Goal: Information Seeking & Learning: Understand process/instructions

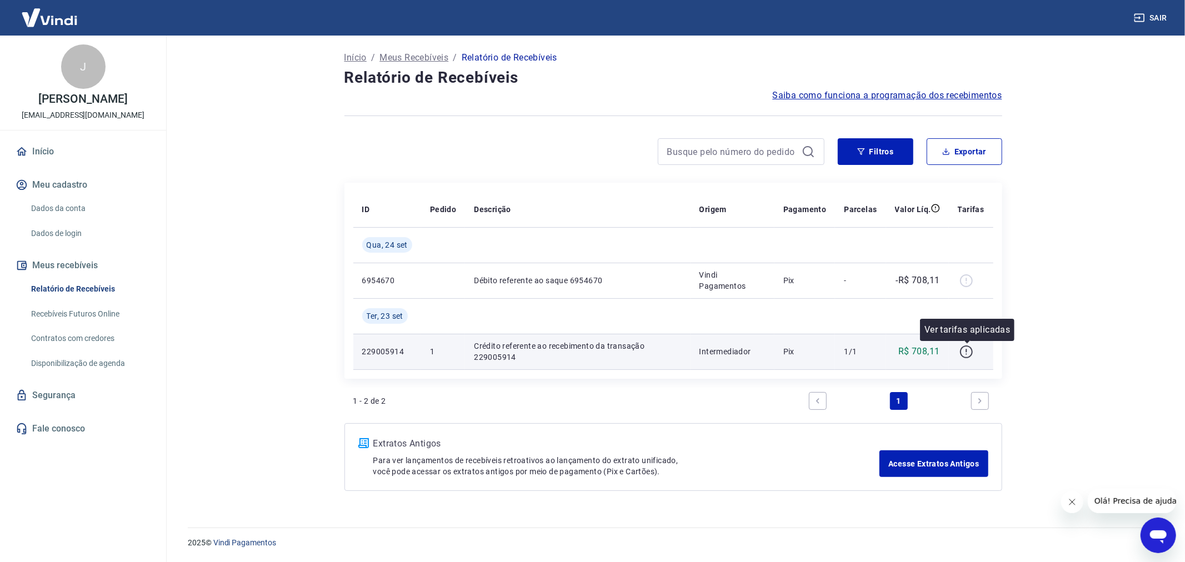
click at [962, 352] on icon "button" at bounding box center [967, 352] width 14 height 14
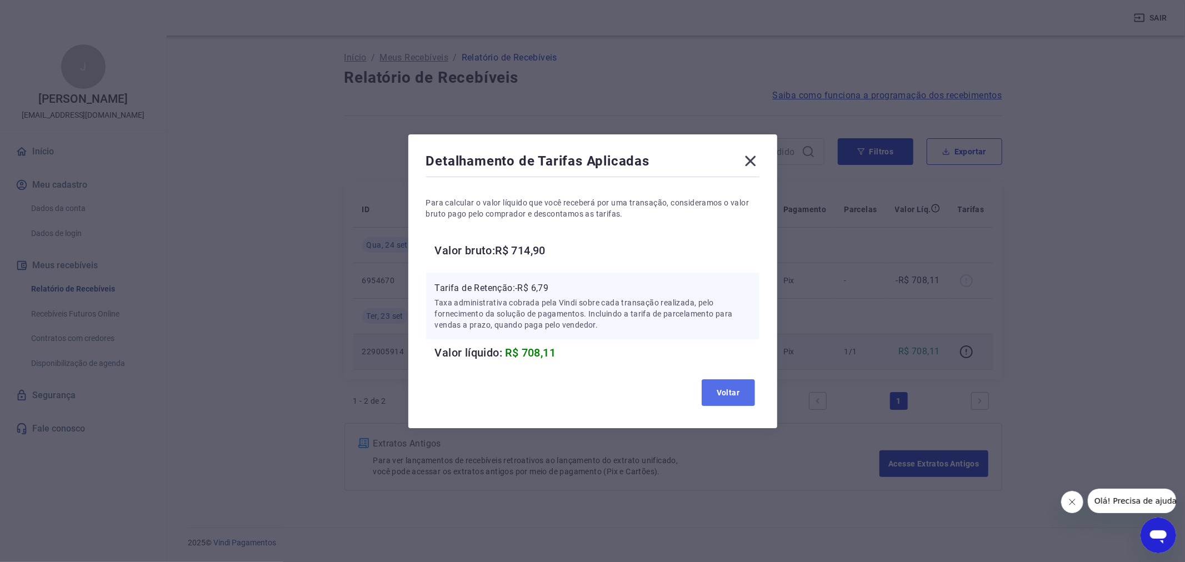
click at [730, 389] on button "Voltar" at bounding box center [728, 392] width 53 height 27
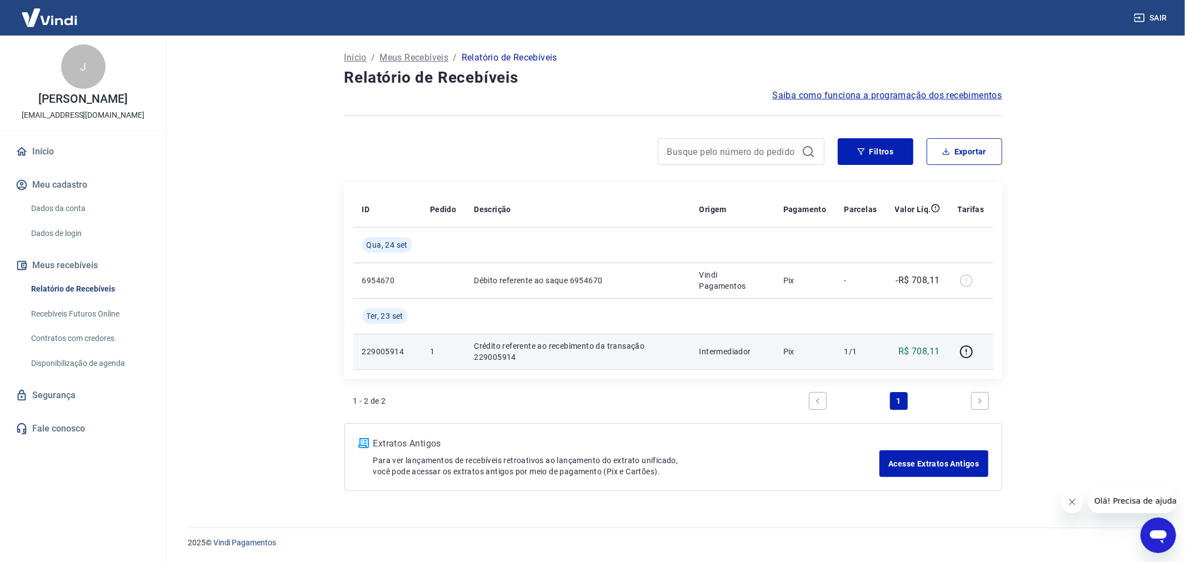
click at [419, 58] on p "Meus Recebíveis" at bounding box center [413, 57] width 69 height 13
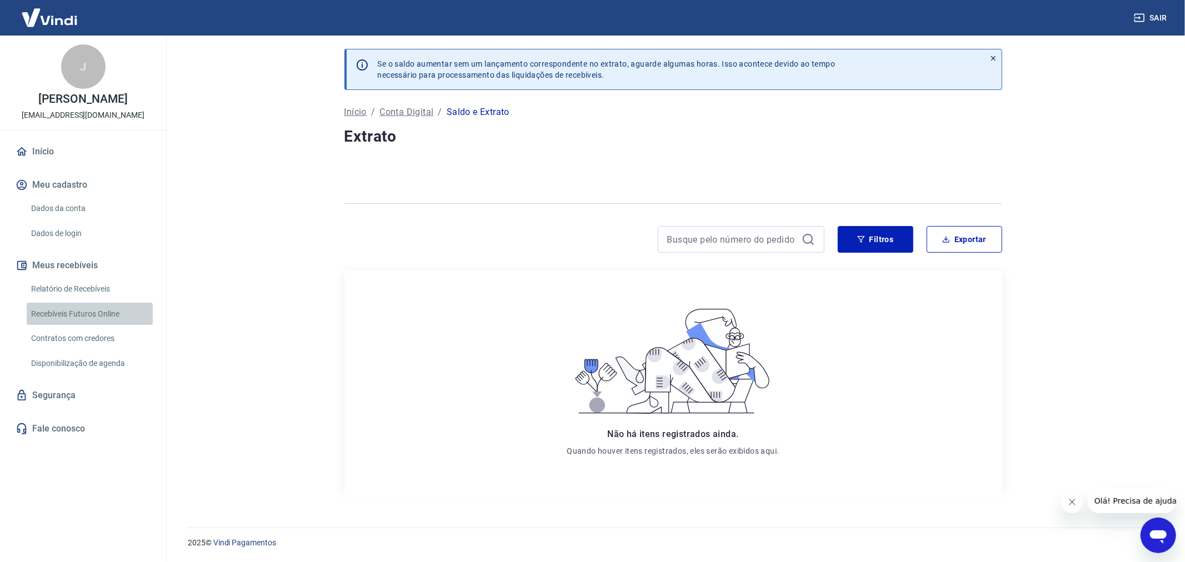
click at [86, 324] on link "Recebíveis Futuros Online" at bounding box center [90, 314] width 126 height 23
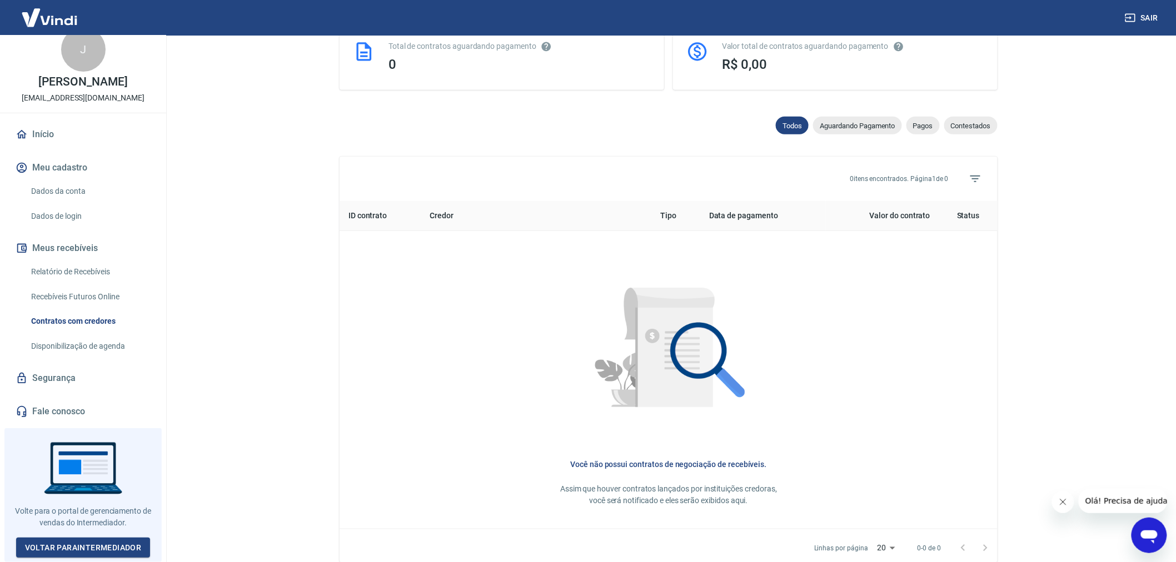
scroll to position [294, 0]
click at [80, 277] on link "Relatório de Recebíveis" at bounding box center [90, 272] width 126 height 23
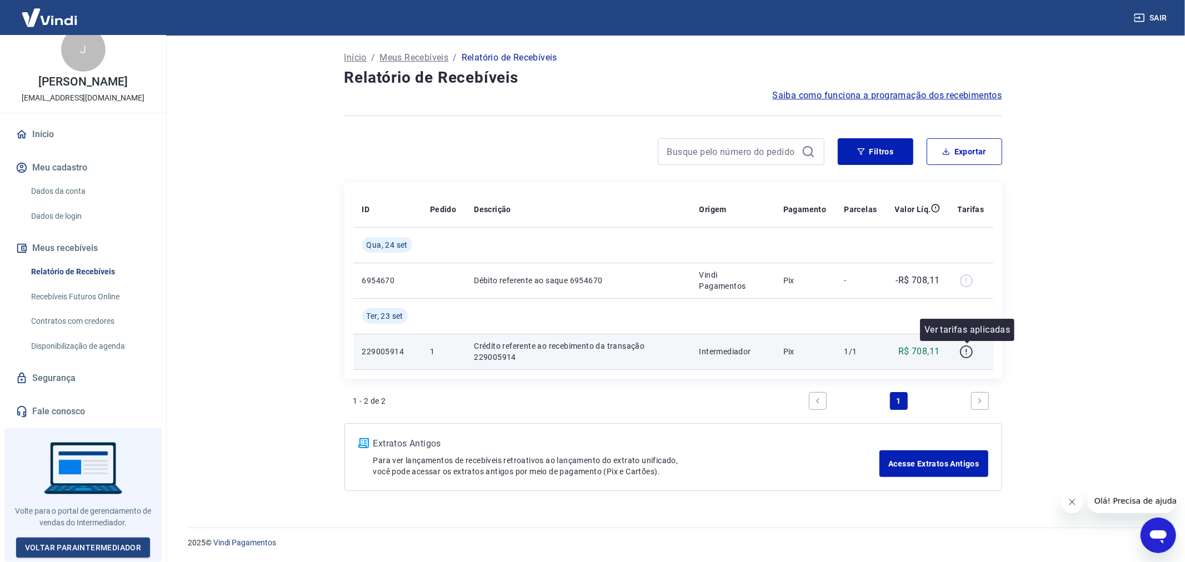
click at [970, 352] on icon "button" at bounding box center [967, 352] width 14 height 14
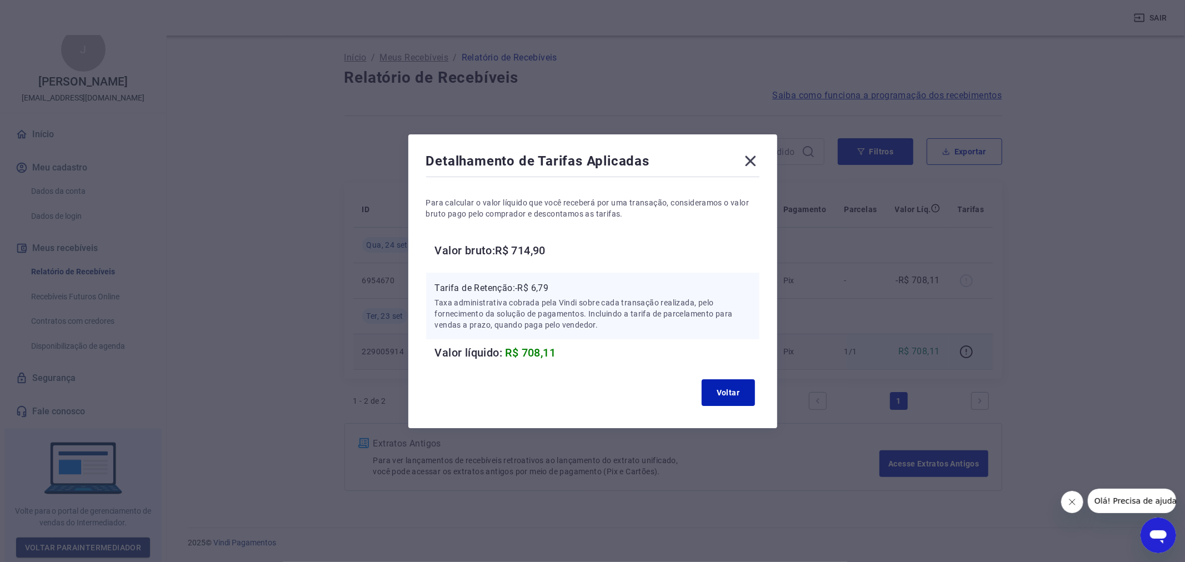
click at [751, 159] on icon at bounding box center [750, 161] width 11 height 11
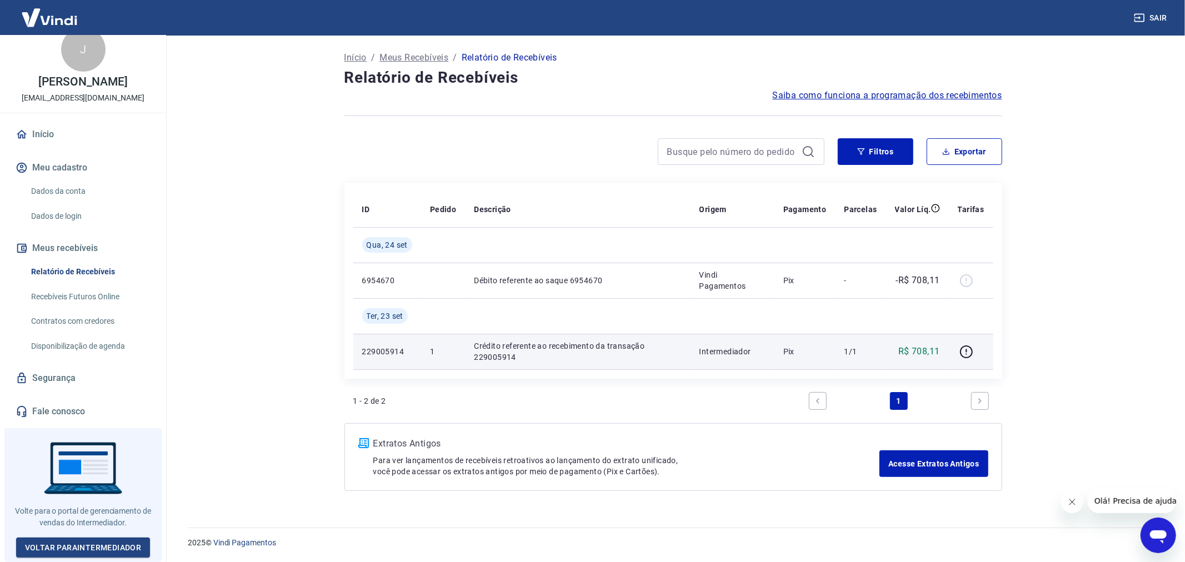
click at [487, 347] on p "Crédito referente ao recebimento da transação 229005914" at bounding box center [577, 352] width 207 height 22
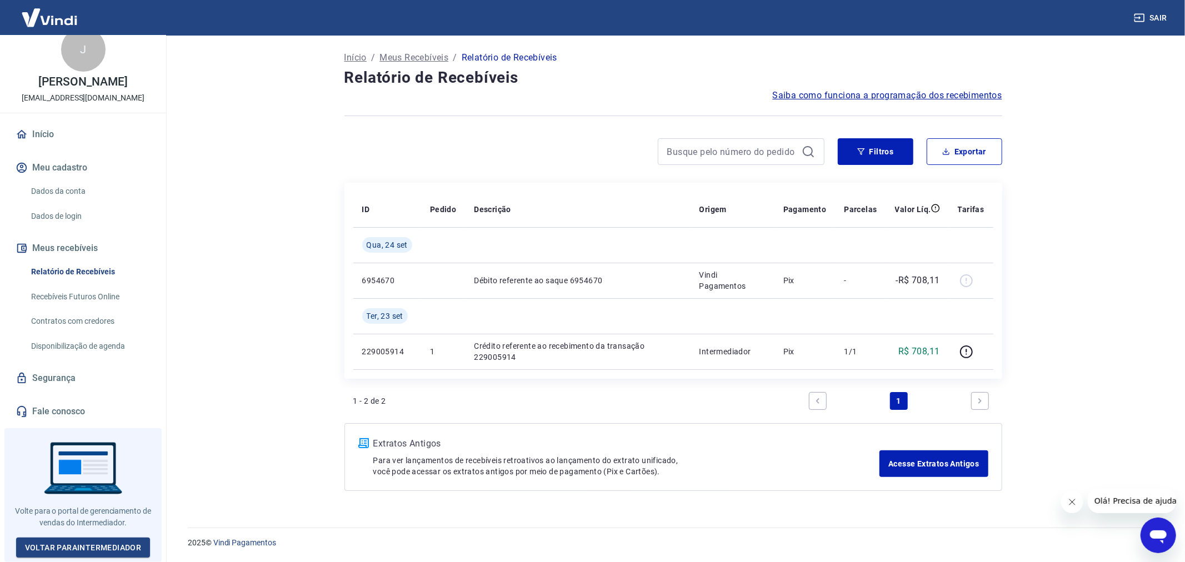
click at [856, 96] on span "Saiba como funciona a programação dos recebimentos" at bounding box center [887, 95] width 229 height 13
